Goal: Task Accomplishment & Management: Use online tool/utility

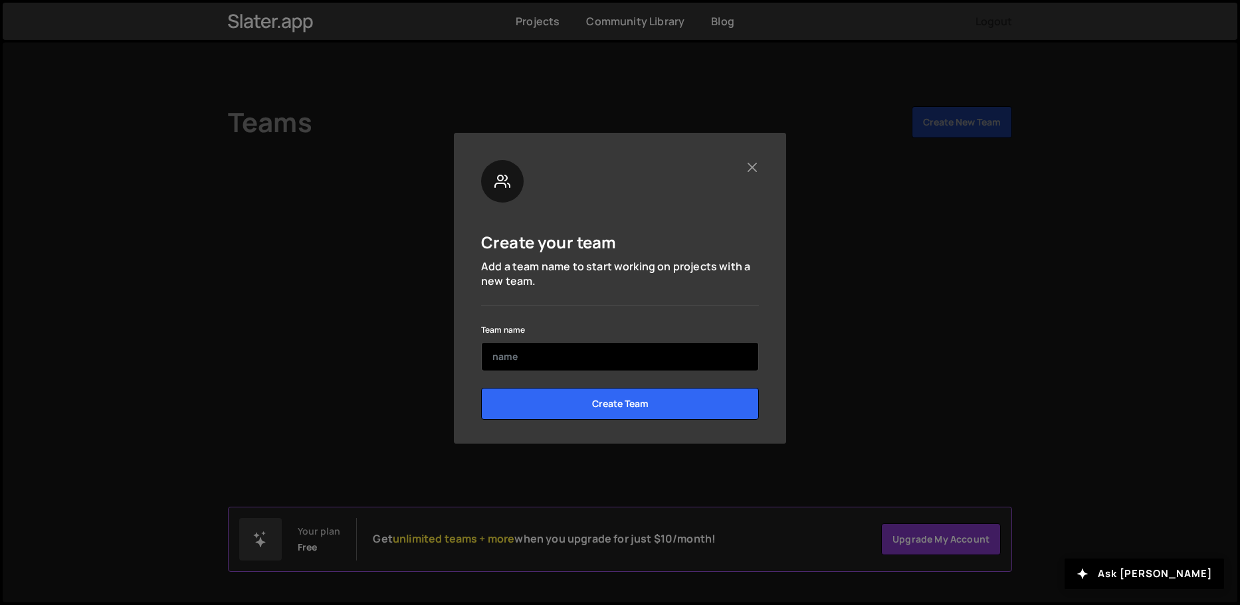
click at [535, 356] on input "text" at bounding box center [620, 356] width 278 height 29
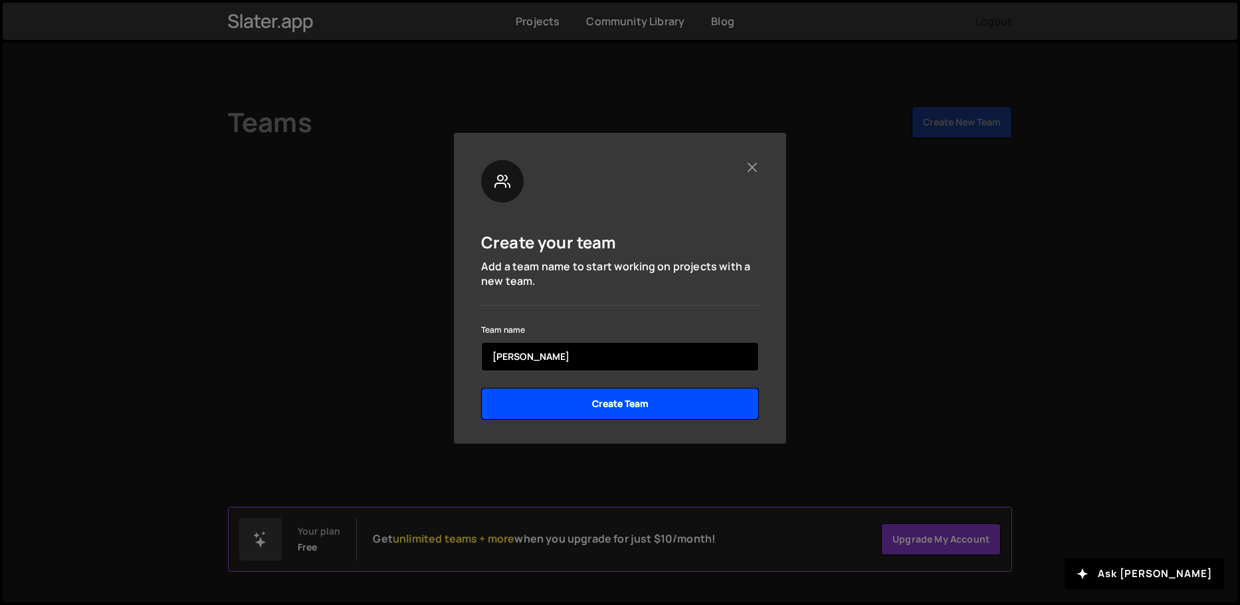
type input "[PERSON_NAME]"
click at [563, 398] on input "Create Team" at bounding box center [620, 404] width 278 height 32
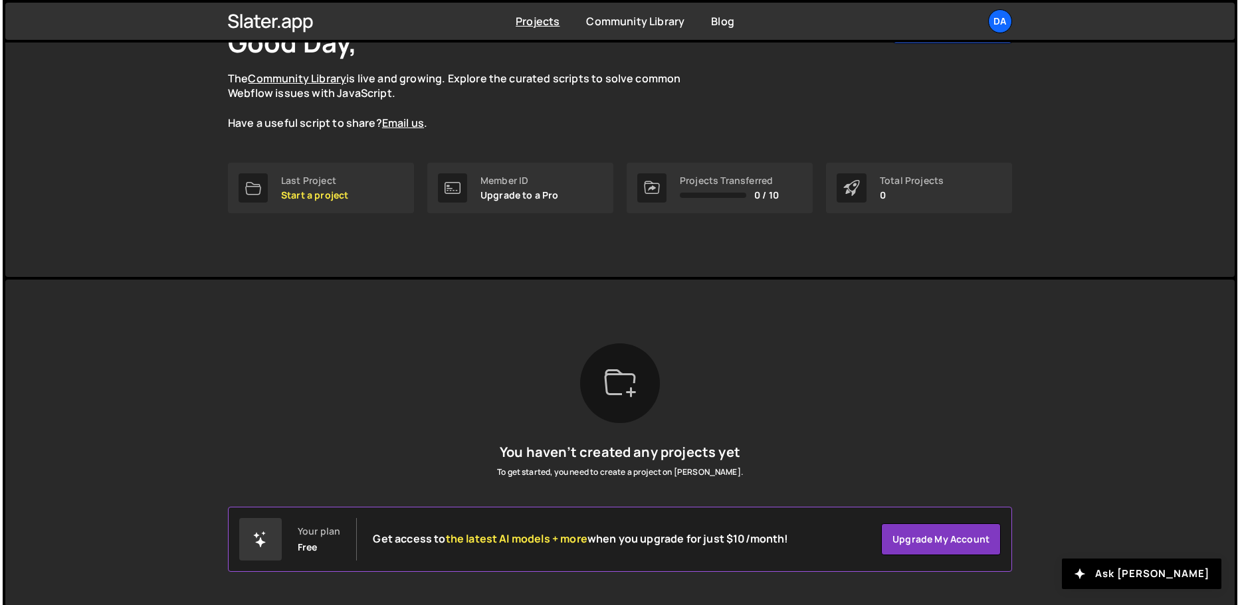
scroll to position [108, 0]
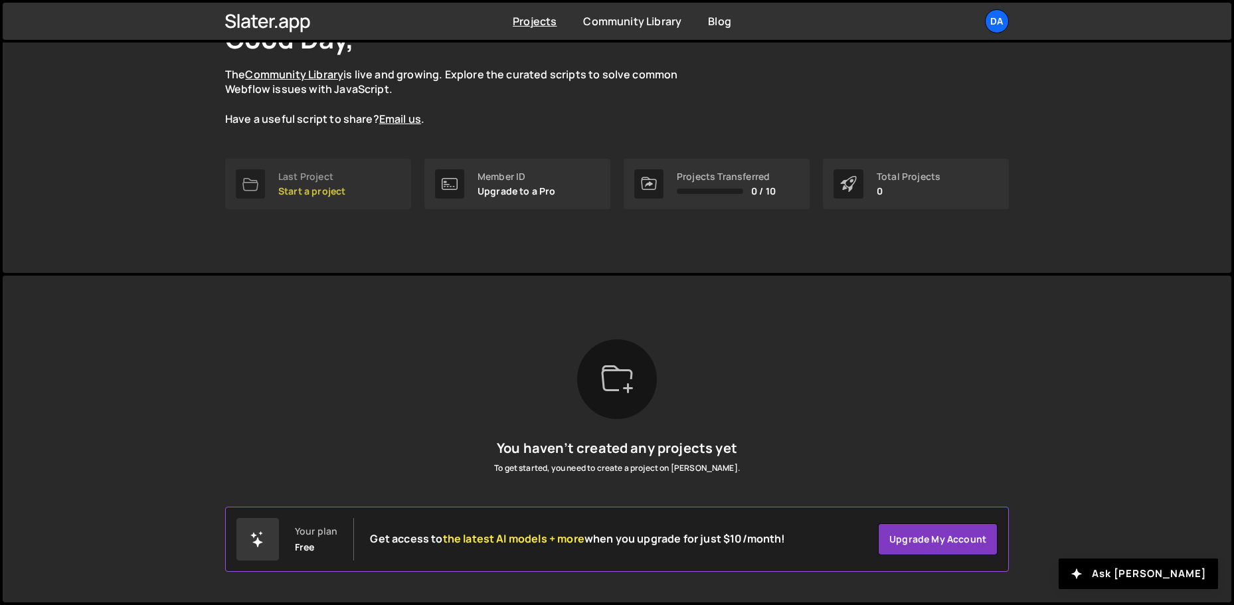
click at [324, 183] on div "Last Project Start a project" at bounding box center [311, 183] width 67 height 25
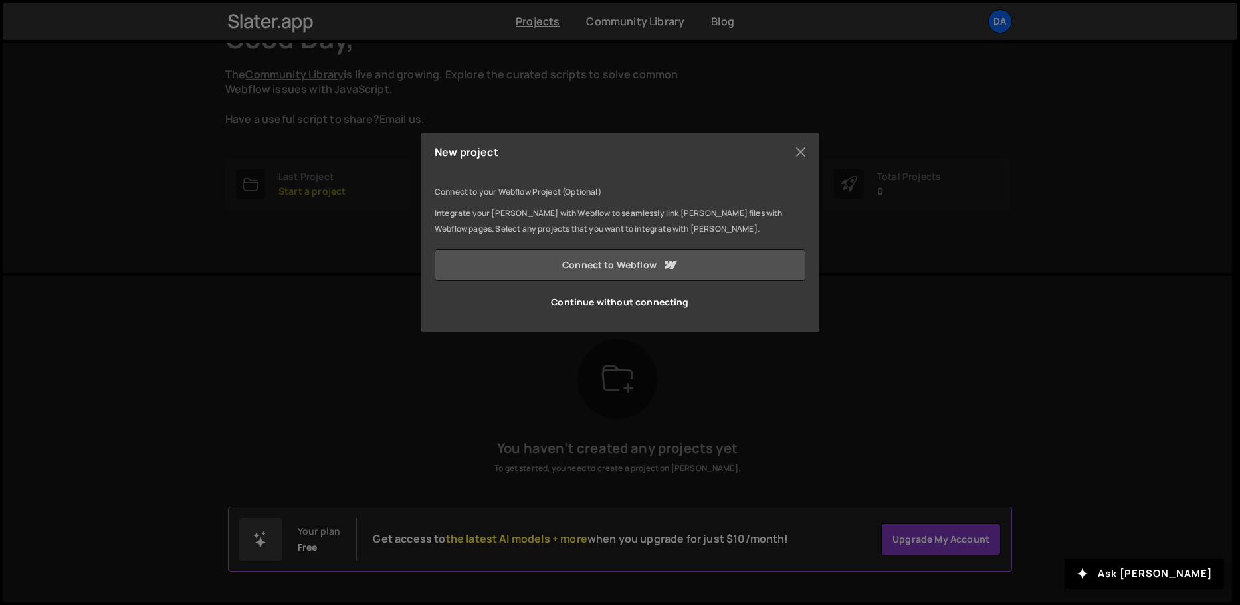
click at [569, 270] on link "Connect to Webflow" at bounding box center [619, 265] width 371 height 32
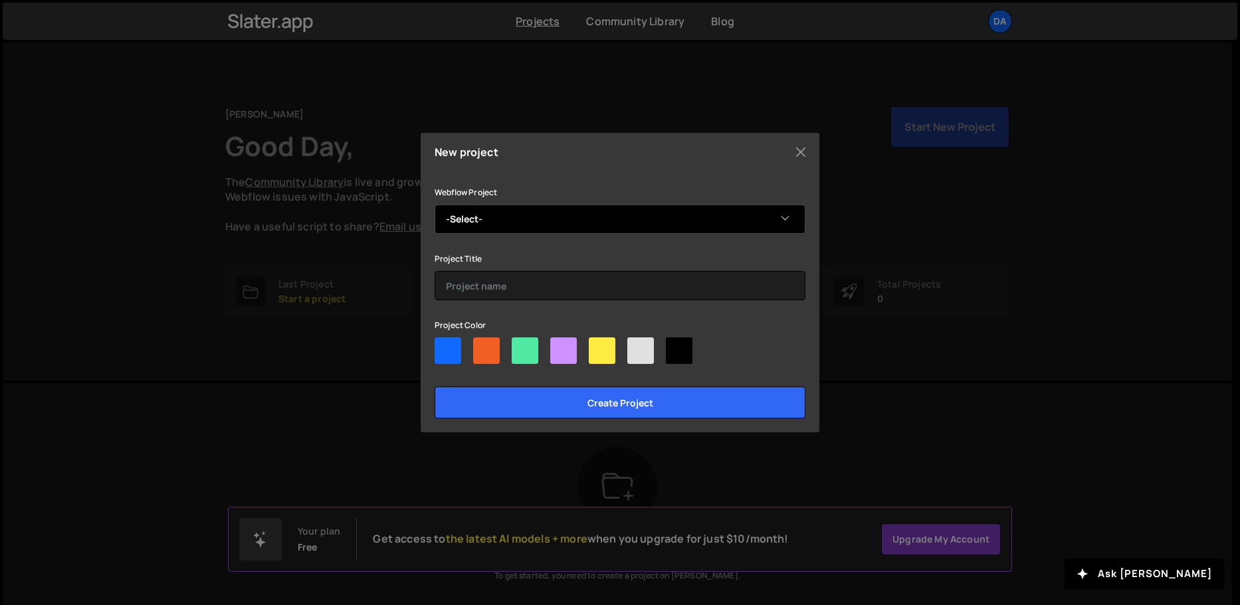
click at [508, 215] on select "-Select- Forum Webflow" at bounding box center [619, 219] width 371 height 29
select select "68d515858e5a673aad6111ae"
click at [434, 205] on select "-Select- Forum Webflow" at bounding box center [619, 219] width 371 height 29
click at [519, 223] on select "-Select- Forum Webflow" at bounding box center [619, 219] width 371 height 29
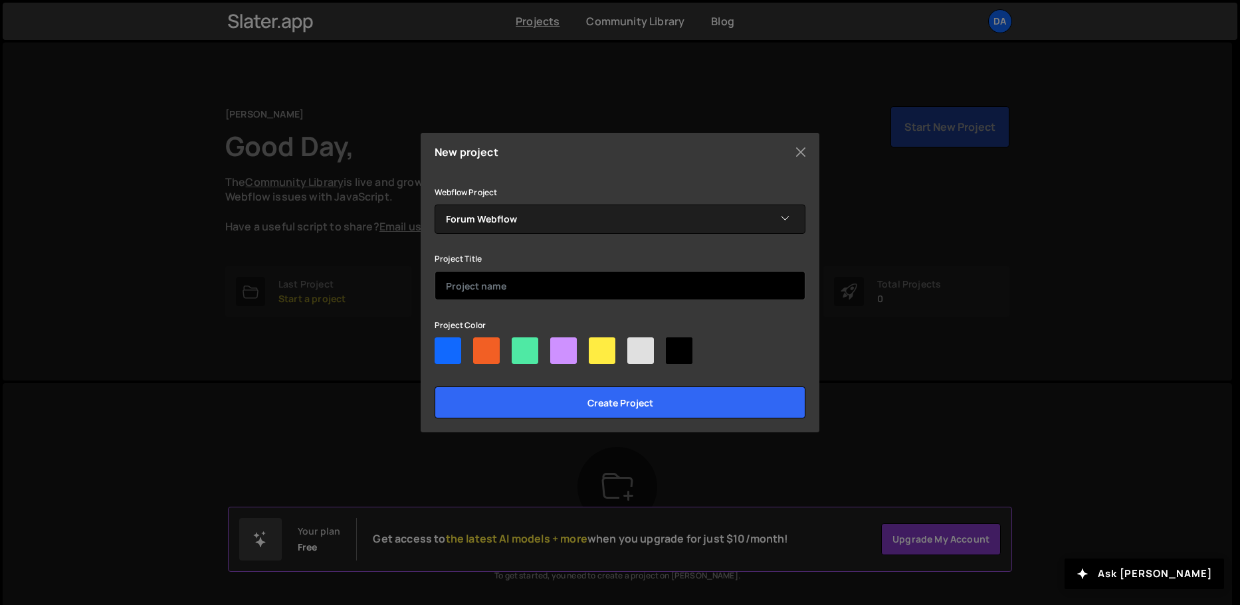
click at [502, 294] on input "text" at bounding box center [619, 285] width 371 height 29
type input "Forum"
click at [445, 357] on div at bounding box center [447, 350] width 27 height 27
click at [443, 346] on input"] "radio" at bounding box center [438, 341] width 9 height 9
radio input"] "true"
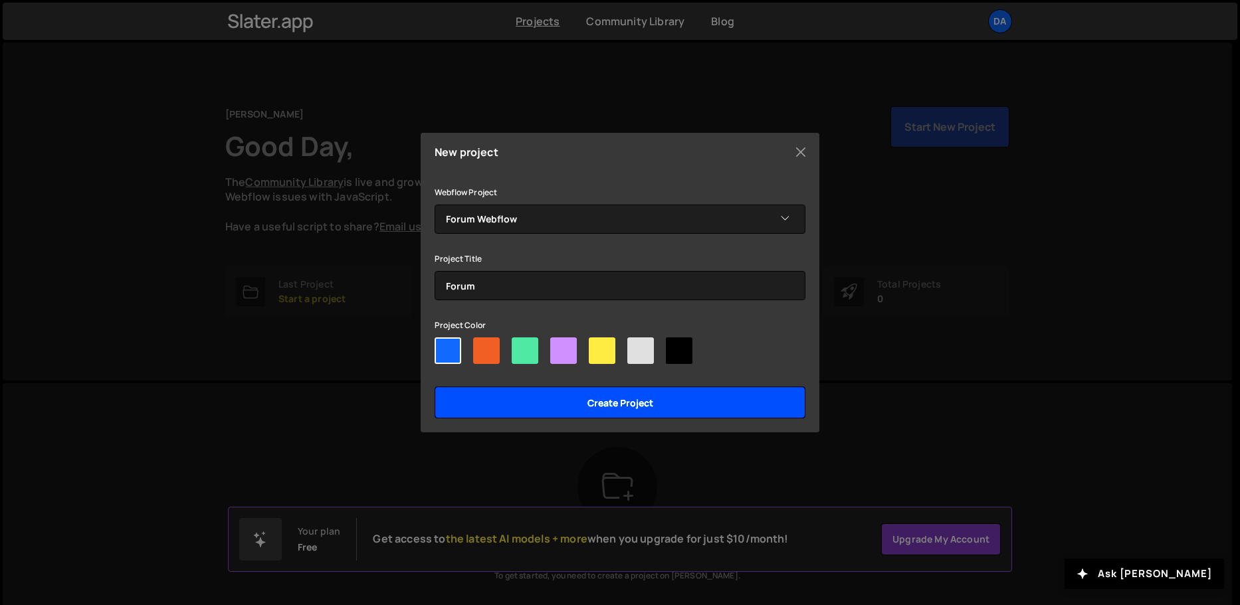
click at [502, 398] on input "Create project" at bounding box center [619, 403] width 371 height 32
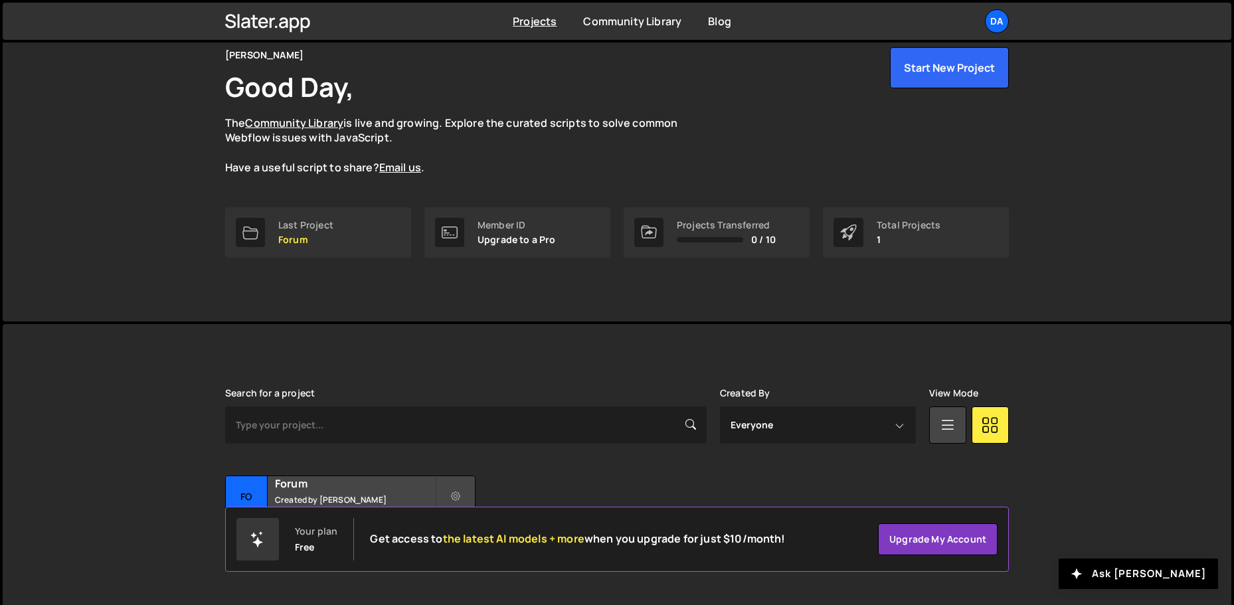
scroll to position [79, 0]
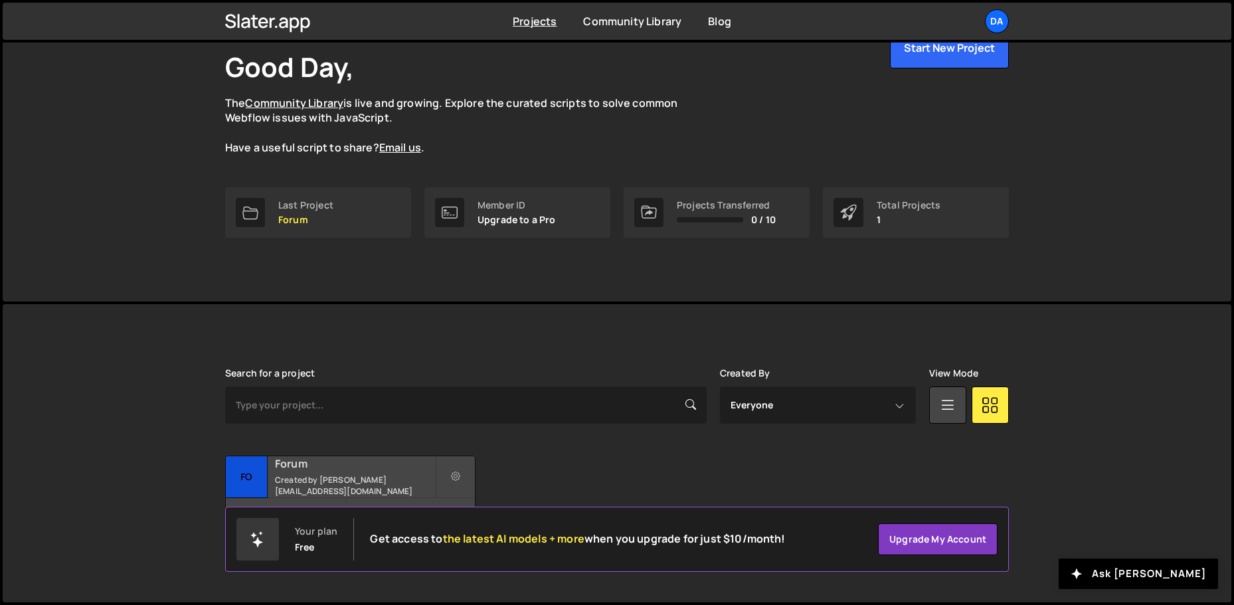
click at [397, 478] on small "Created by [PERSON_NAME][EMAIL_ADDRESS][DOMAIN_NAME]" at bounding box center [355, 485] width 160 height 23
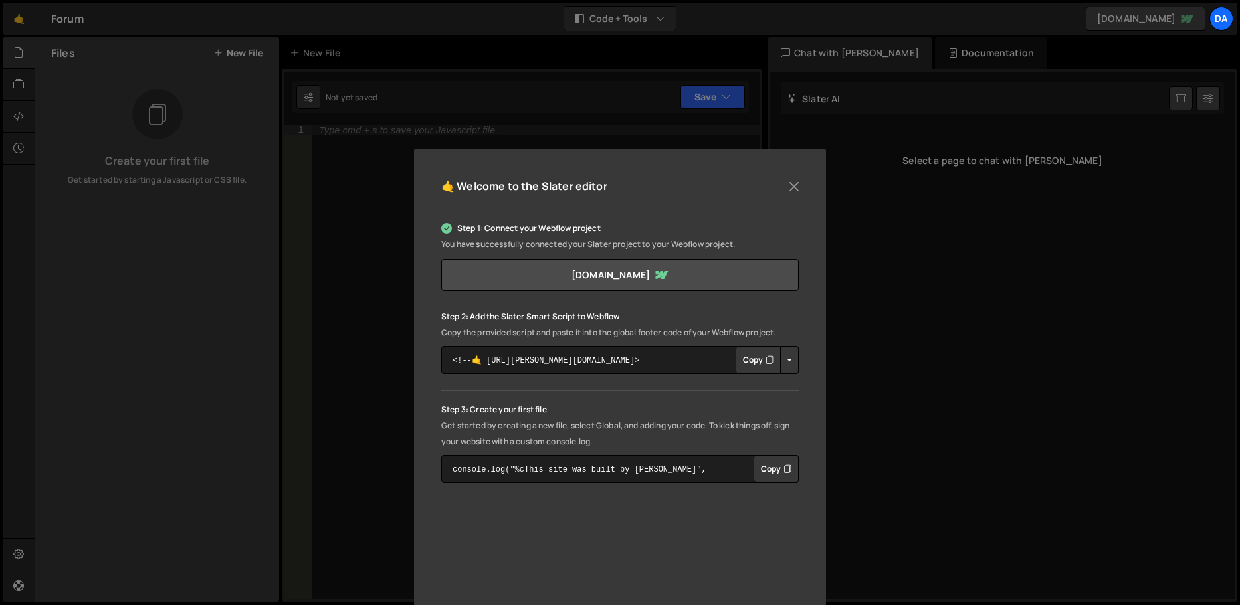
click at [789, 354] on button "Button group with nested dropdown" at bounding box center [789, 360] width 19 height 28
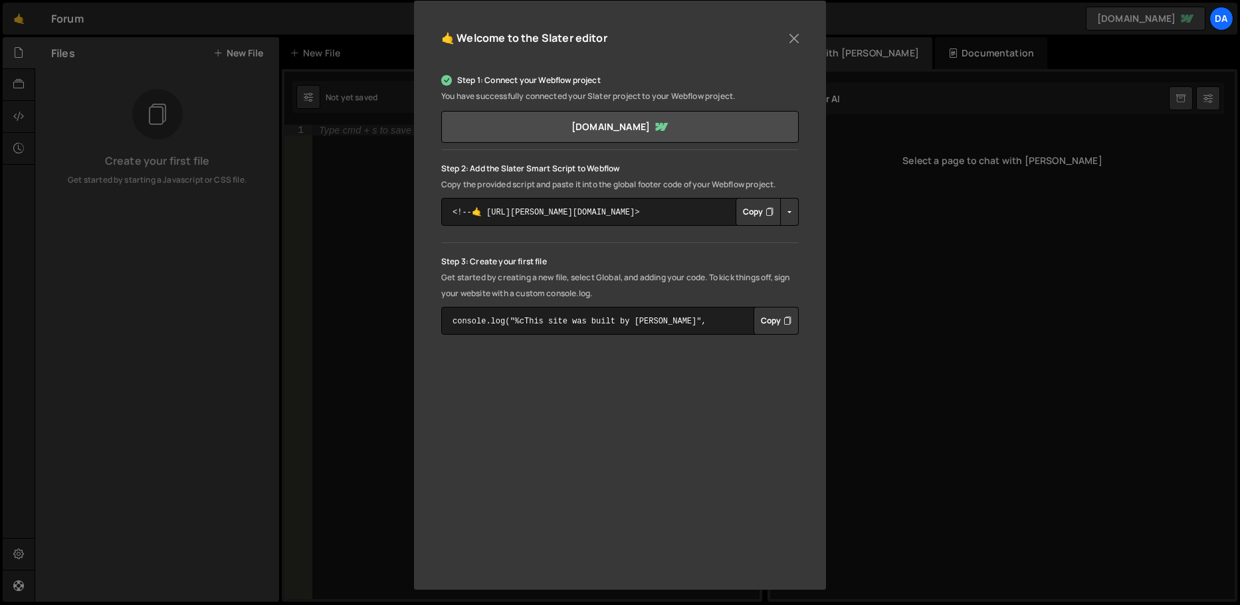
scroll to position [151, 0]
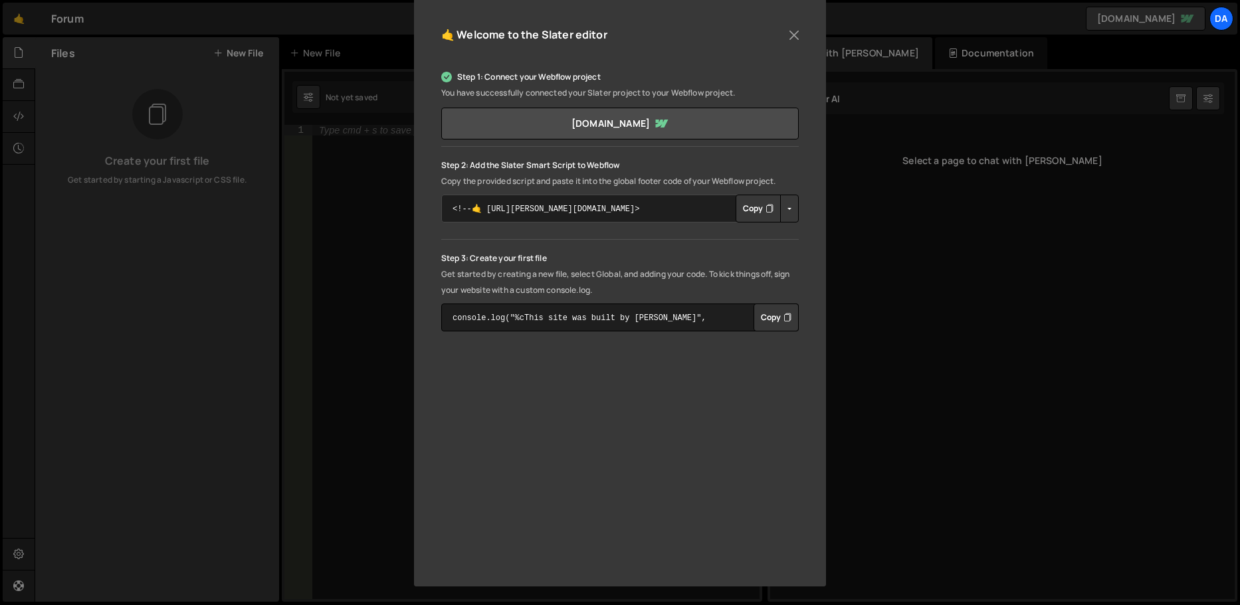
click at [651, 211] on textarea "<!--🤙 https://slater.app/17140.js--> <script>document.addEventListener("DOMCont…" at bounding box center [619, 209] width 357 height 28
drag, startPoint x: 652, startPoint y: 212, endPoint x: 440, endPoint y: 213, distance: 211.9
click at [441, 213] on textarea "<!--🤙 https://slater.app/17140.js--> <script>document.addEventListener("DOMCont…" at bounding box center [619, 209] width 357 height 28
click at [662, 160] on p "Step 2: Add the Slater Smart Script to Webflow" at bounding box center [619, 165] width 357 height 16
click at [630, 126] on link "forum-webflow.webflow.io" at bounding box center [619, 124] width 357 height 32
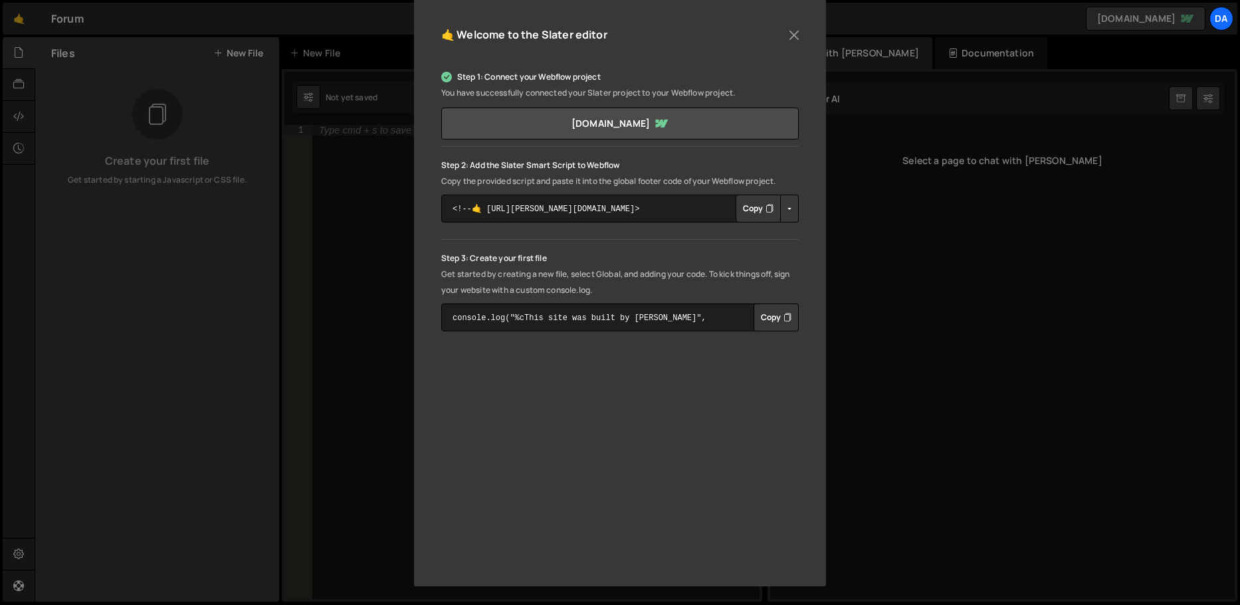
click at [754, 207] on button "Copy" at bounding box center [757, 209] width 45 height 28
click at [787, 34] on button "Close" at bounding box center [794, 35] width 20 height 20
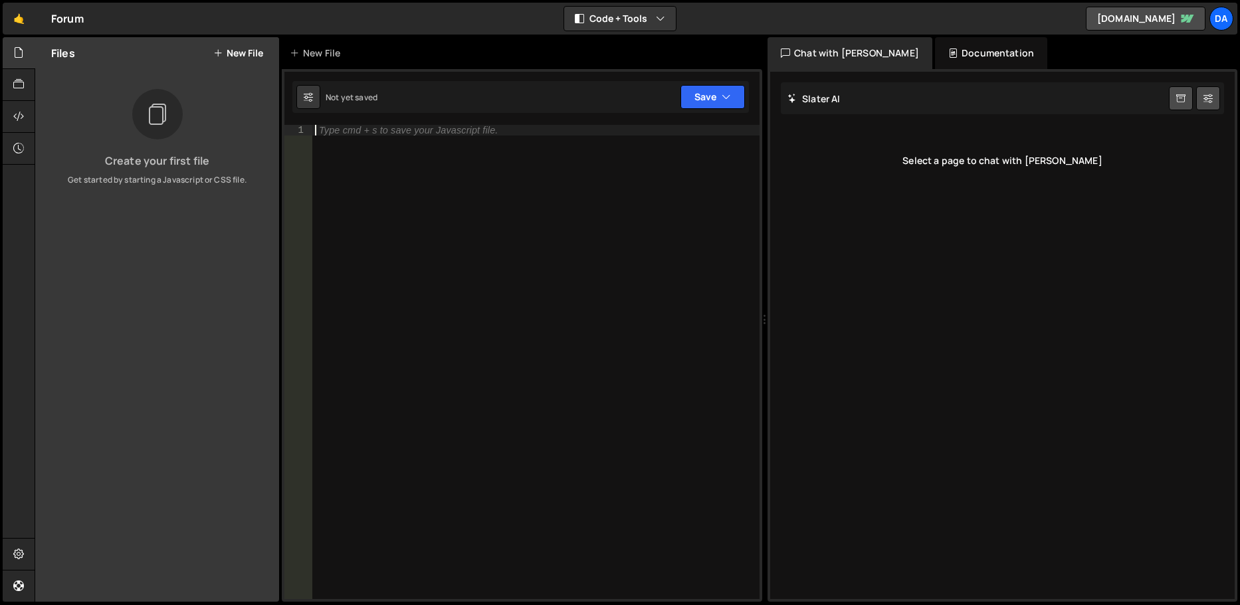
click at [408, 215] on div "Type cmd + s to save your Javascript file." at bounding box center [535, 373] width 447 height 496
click at [170, 126] on div at bounding box center [157, 114] width 50 height 50
click at [161, 115] on icon at bounding box center [156, 115] width 21 height 30
click at [234, 51] on button "New File" at bounding box center [238, 53] width 50 height 11
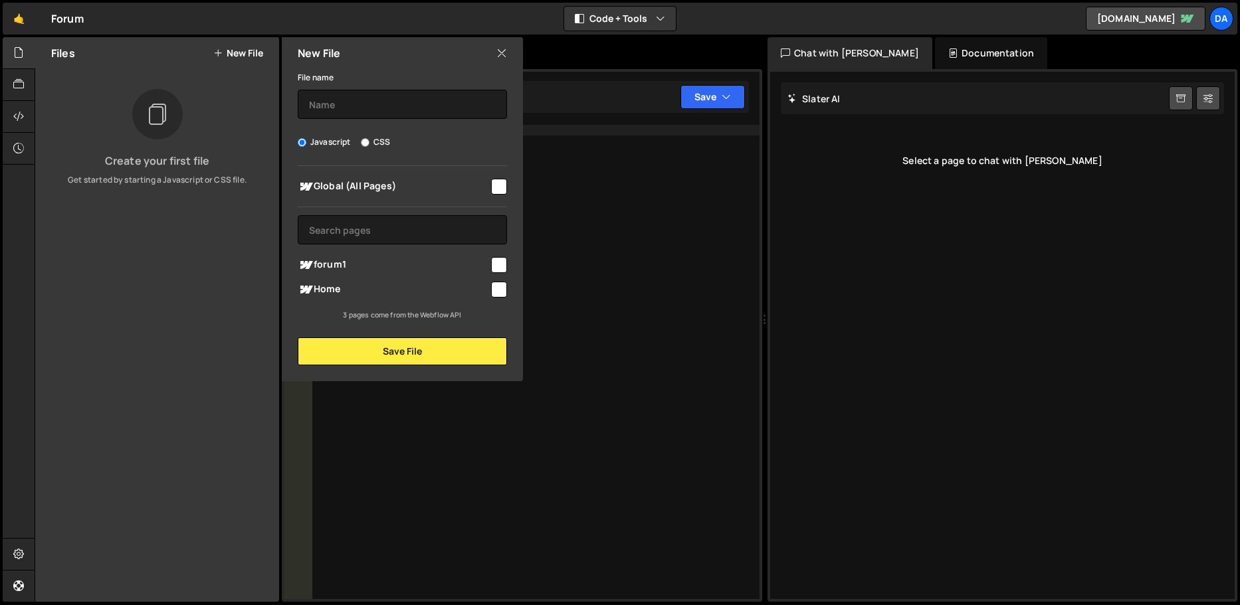
click at [316, 139] on label "Javascript" at bounding box center [324, 142] width 53 height 13
click at [306, 139] on input "Javascript" at bounding box center [302, 142] width 9 height 9
click at [365, 141] on input "CSS" at bounding box center [365, 142] width 9 height 9
radio input "true"
click at [496, 53] on icon at bounding box center [501, 53] width 11 height 15
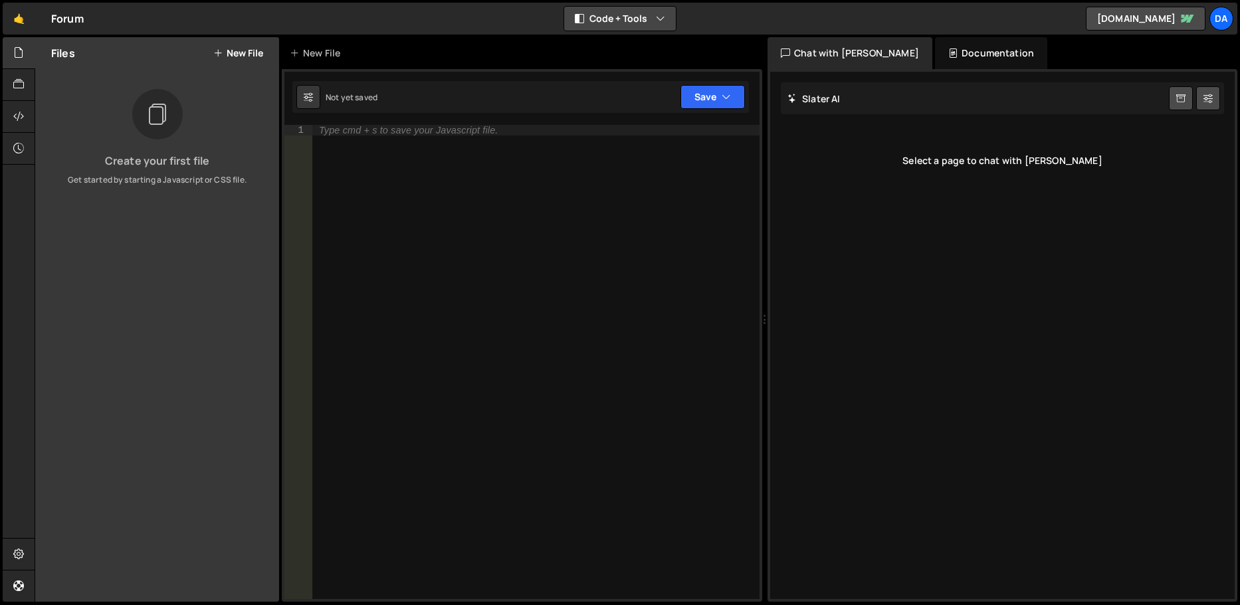
click at [612, 14] on button "Code + Tools" at bounding box center [620, 19] width 112 height 24
